Goal: Check status: Check status

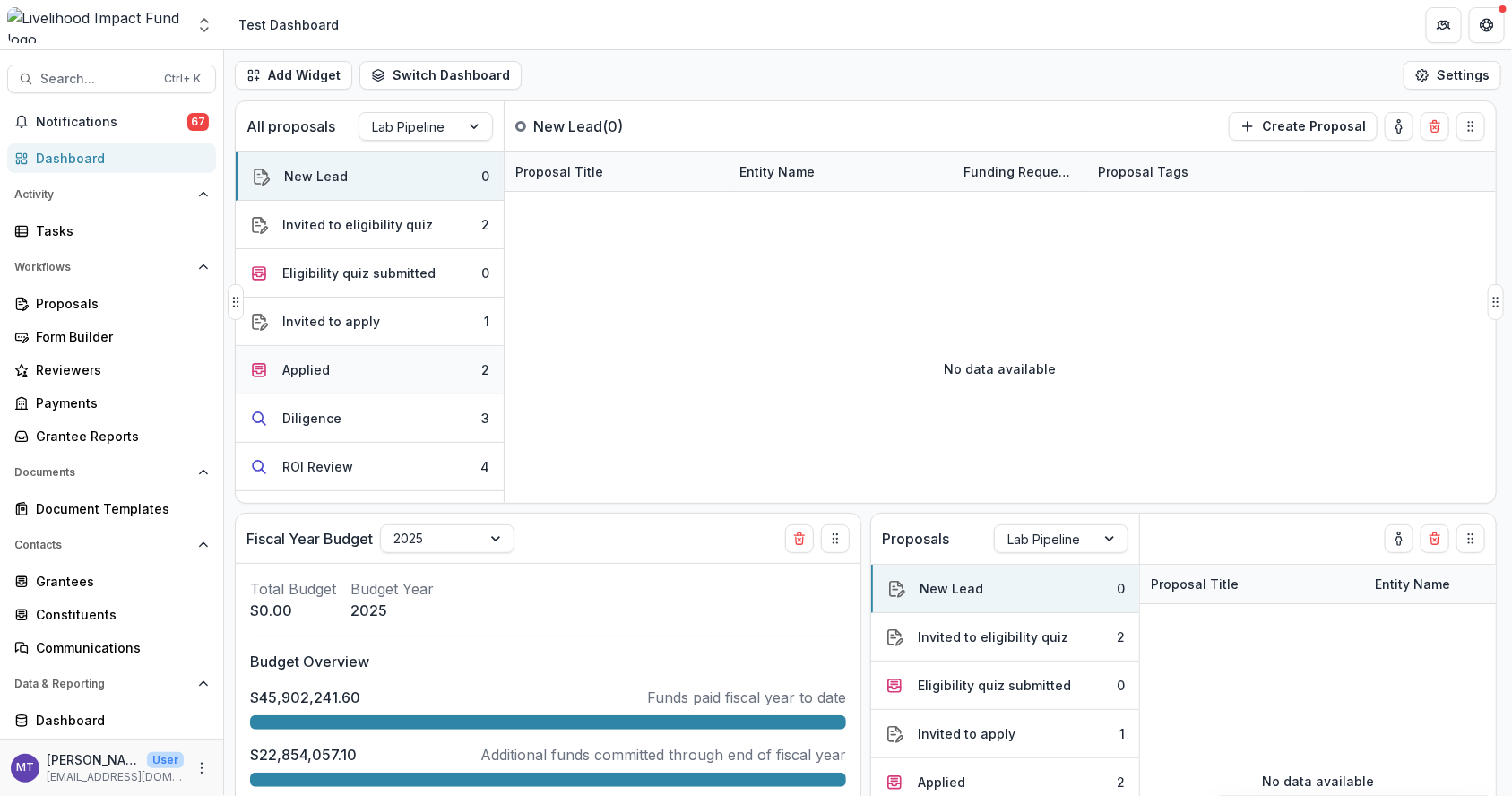
click at [363, 372] on button "Applied 2" at bounding box center [370, 370] width 268 height 48
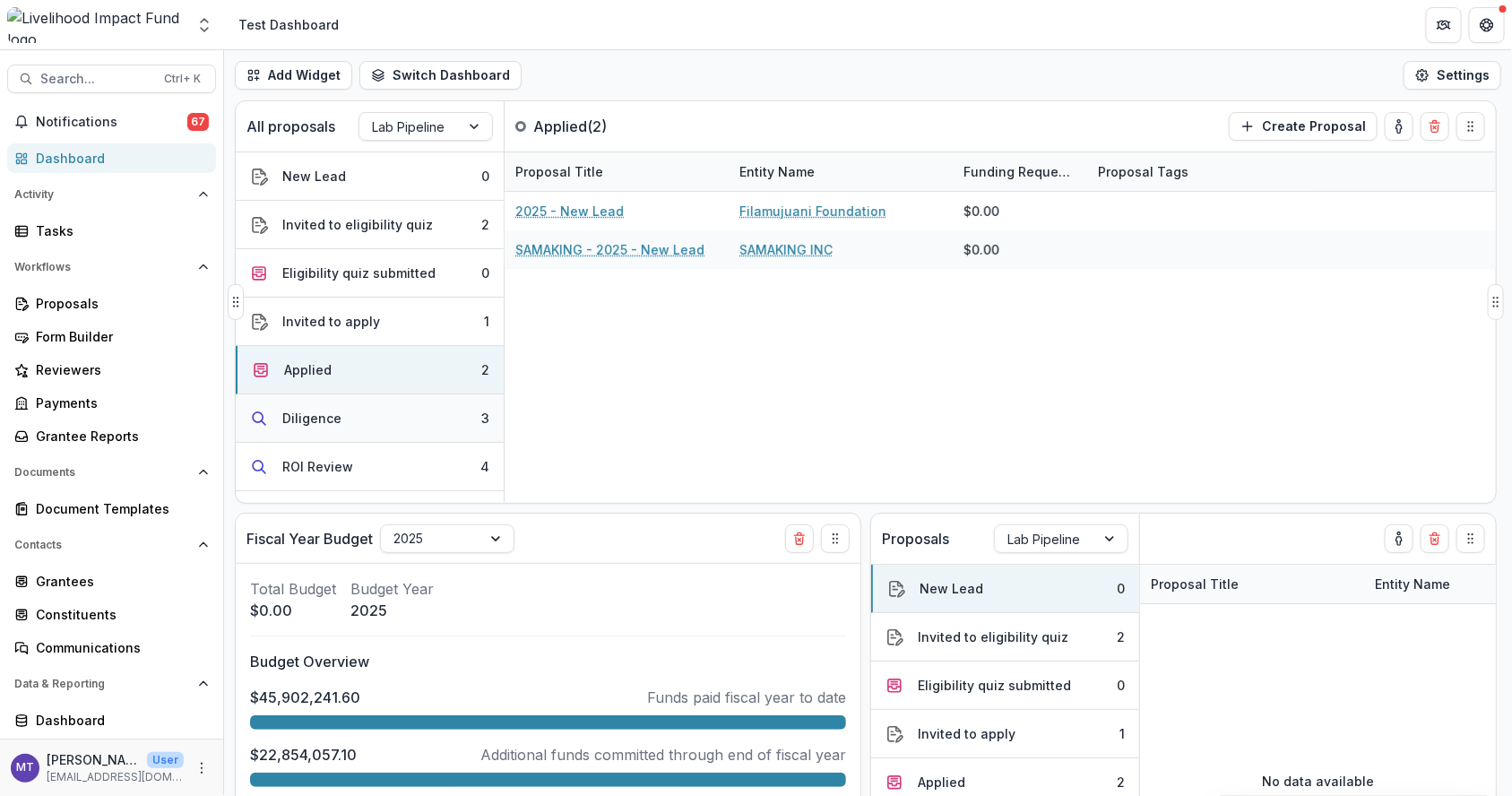
click at [414, 432] on button "Diligence 3" at bounding box center [370, 418] width 268 height 48
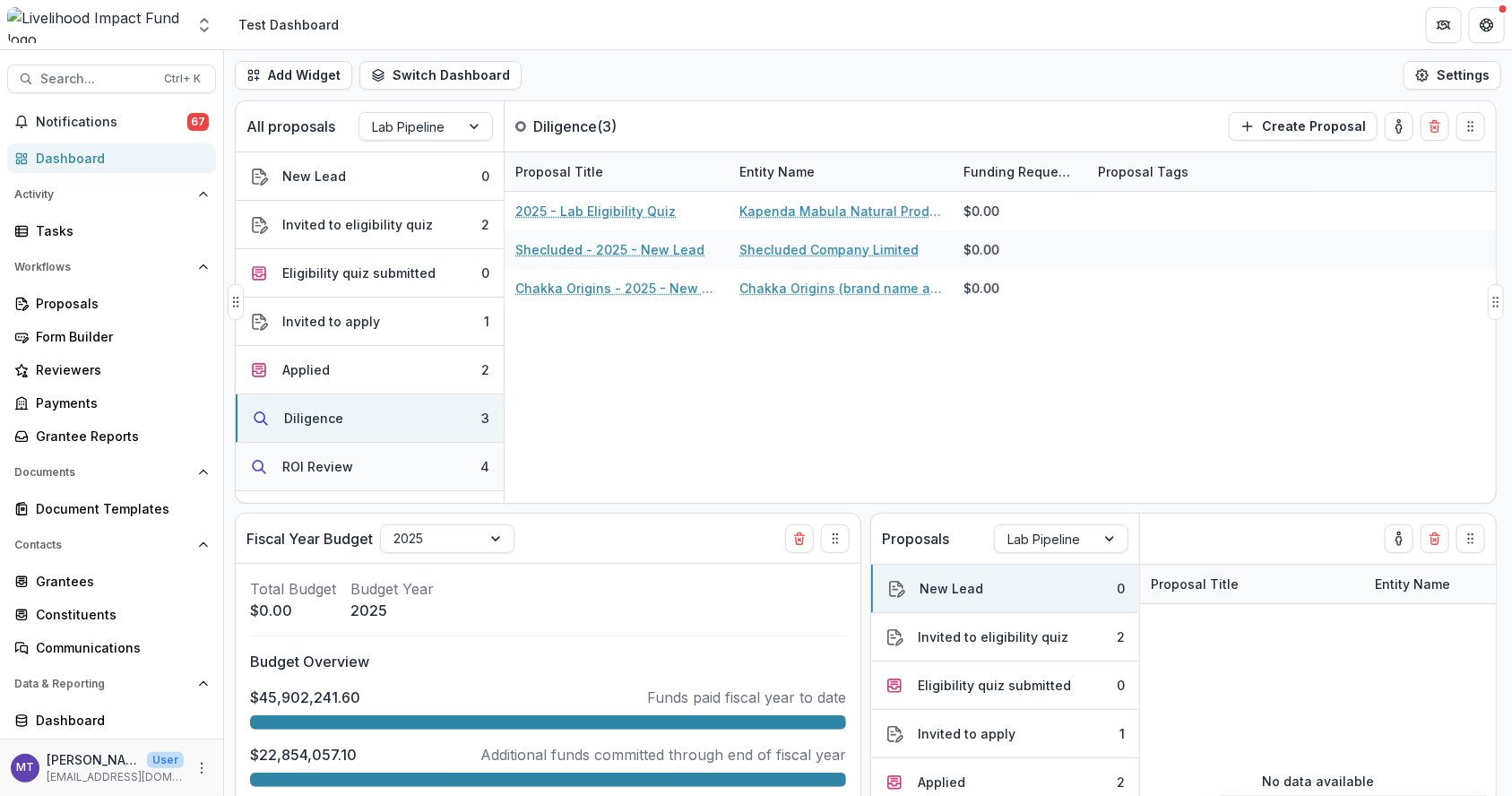
click at [414, 458] on button "ROI Review 4" at bounding box center [370, 466] width 268 height 48
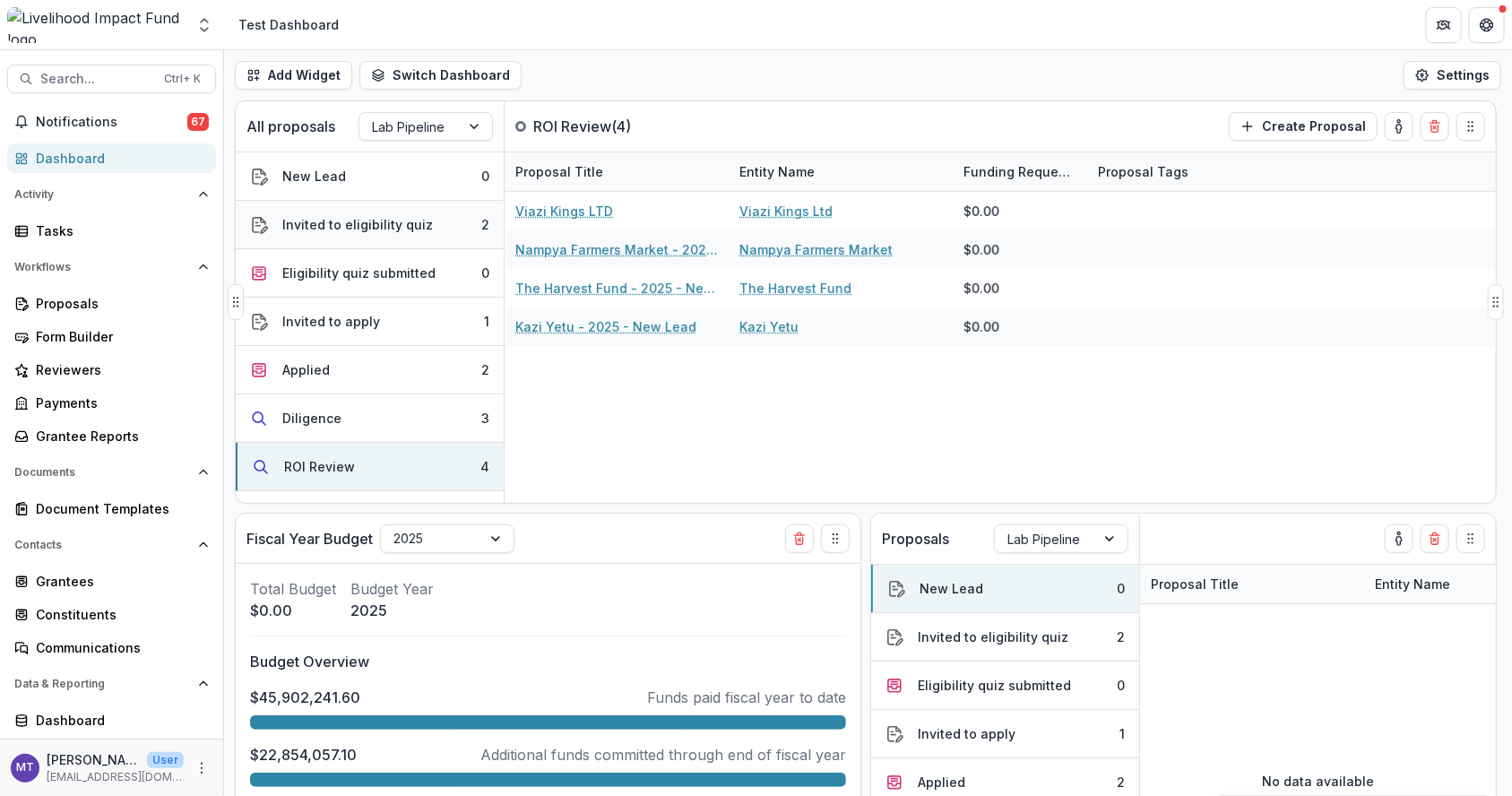
click at [372, 215] on div "Invited to eligibility quiz" at bounding box center [358, 224] width 151 height 19
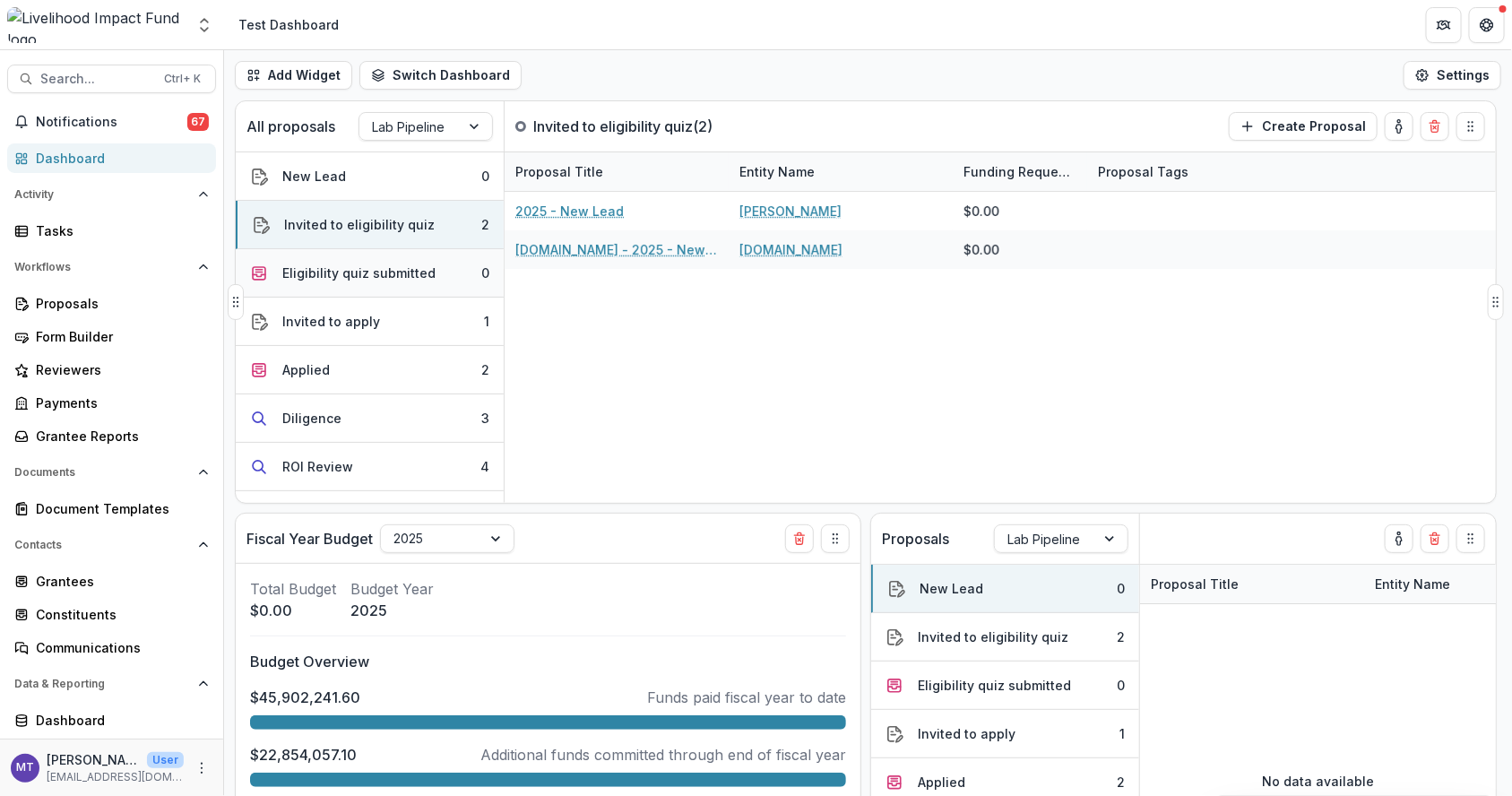
click at [407, 270] on div "Eligibility quiz submitted" at bounding box center [359, 273] width 153 height 19
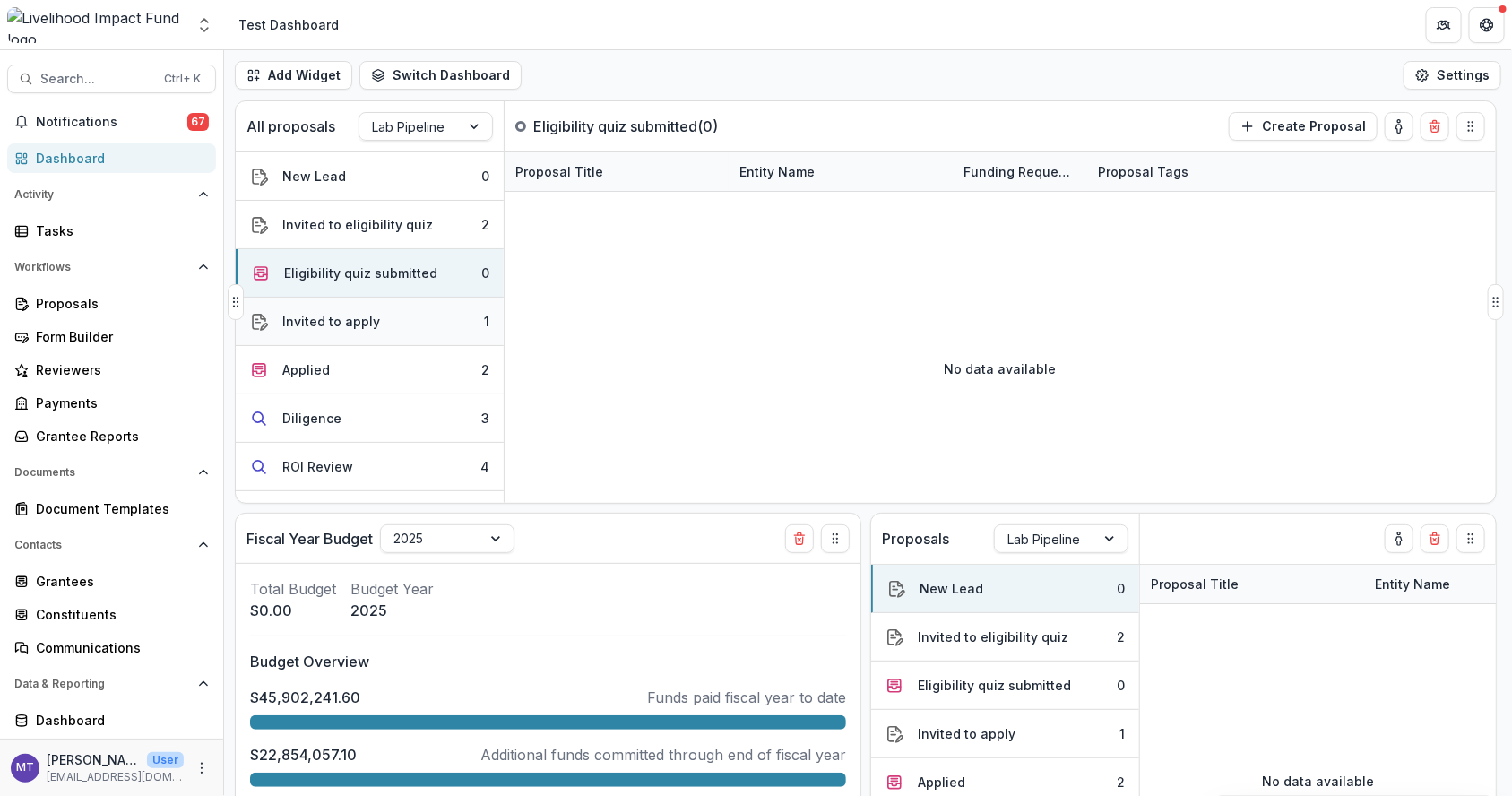
click at [409, 311] on button "Invited to apply 1" at bounding box center [370, 322] width 268 height 48
